Goal: Task Accomplishment & Management: Manage account settings

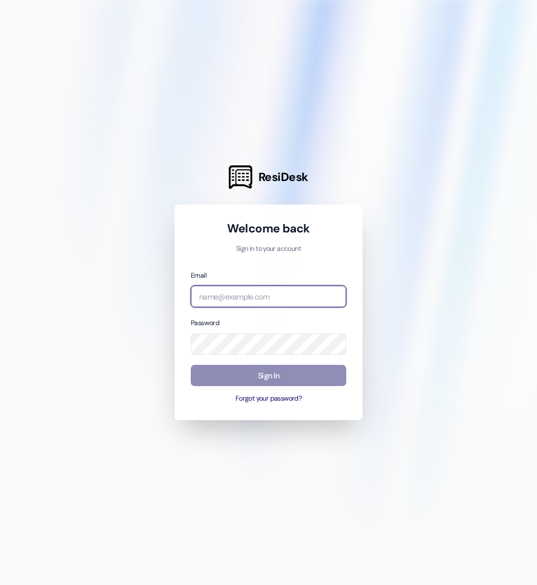
type input "[EMAIL_ADDRESS][DOMAIN_NAME]"
click at [227, 375] on button "Sign In" at bounding box center [268, 376] width 155 height 22
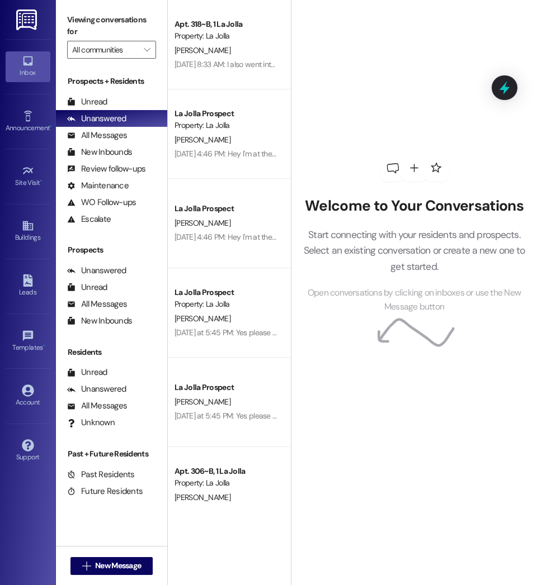
click at [149, 340] on div "Prospects + Residents Unread (0) Unread: Any message you haven't read yet will …" at bounding box center [111, 304] width 111 height 468
drag, startPoint x: 149, startPoint y: 340, endPoint x: 130, endPoint y: 361, distance: 27.7
click at [130, 361] on div "Prospects + Residents Unread (0) Unread: Any message you haven't read yet will …" at bounding box center [111, 304] width 111 height 468
click at [32, 392] on icon at bounding box center [28, 391] width 12 height 12
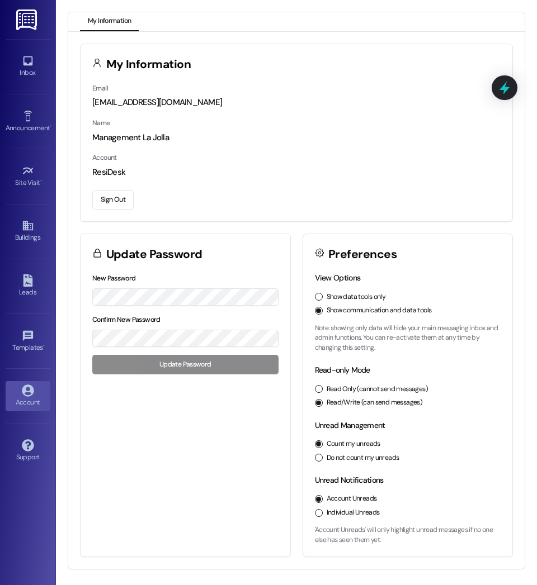
click at [110, 201] on button "Sign Out" at bounding box center [112, 200] width 41 height 20
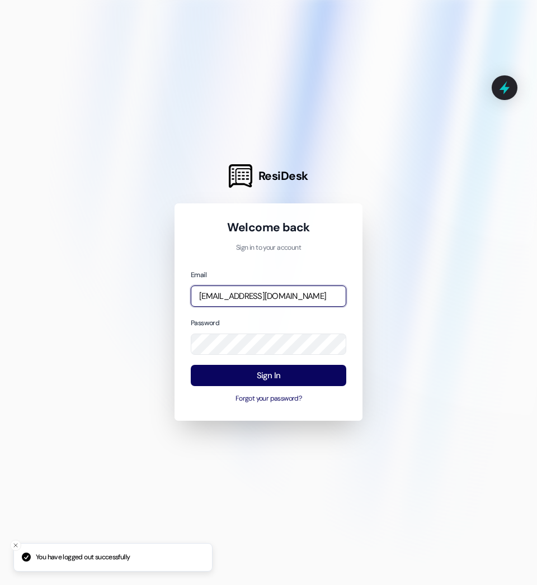
click at [270, 291] on input "[EMAIL_ADDRESS][DOMAIN_NAME]" at bounding box center [268, 297] width 155 height 22
type input "[EMAIL_ADDRESS][DOMAIN_NAME]"
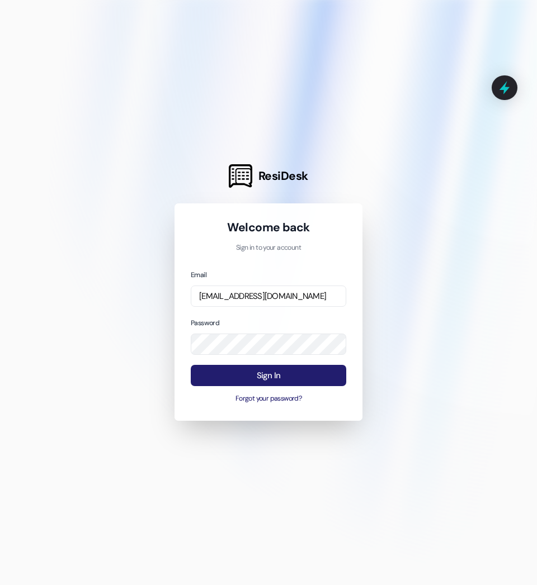
click at [251, 376] on button "Sign In" at bounding box center [268, 376] width 155 height 22
